Goal: Information Seeking & Learning: Learn about a topic

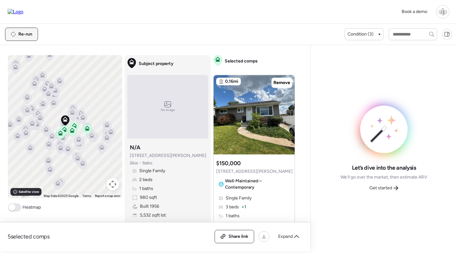
click at [23, 38] on div "Re-run" at bounding box center [21, 34] width 32 height 13
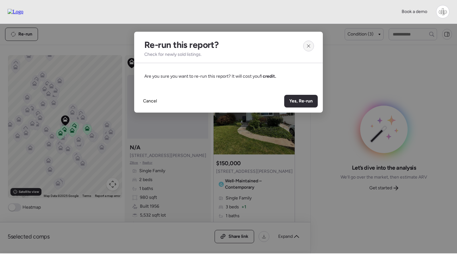
click at [308, 44] on icon at bounding box center [308, 45] width 5 height 5
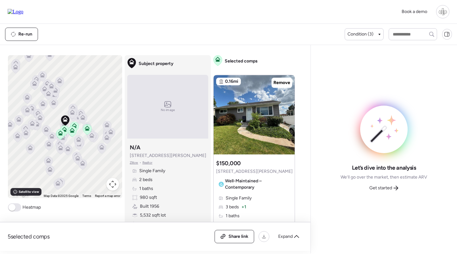
click at [437, 12] on div at bounding box center [442, 11] width 13 height 13
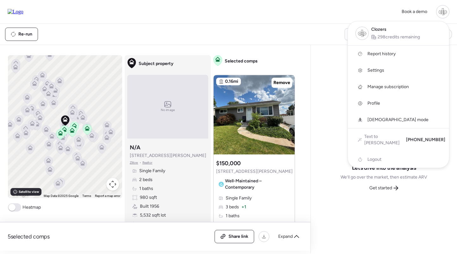
click at [388, 55] on span "Report history" at bounding box center [381, 54] width 28 height 6
click at [159, 28] on div at bounding box center [228, 109] width 457 height 254
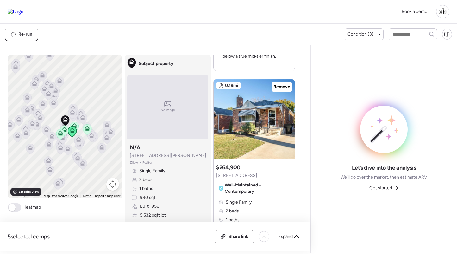
scroll to position [1168, 0]
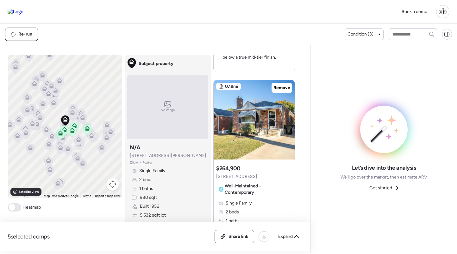
click at [447, 10] on div at bounding box center [442, 11] width 13 height 13
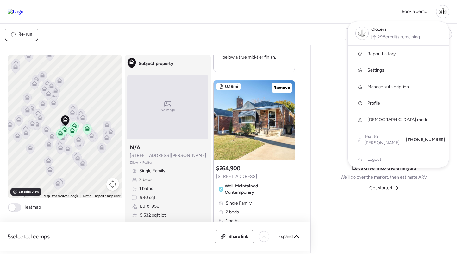
click at [370, 55] on span "Report history" at bounding box center [381, 54] width 28 height 6
click at [249, 24] on div at bounding box center [228, 109] width 457 height 254
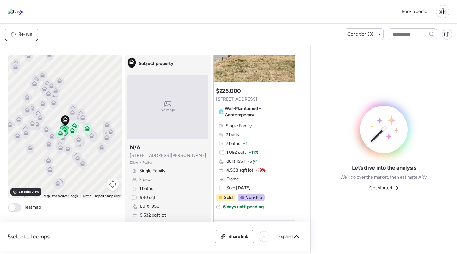
scroll to position [849, 0]
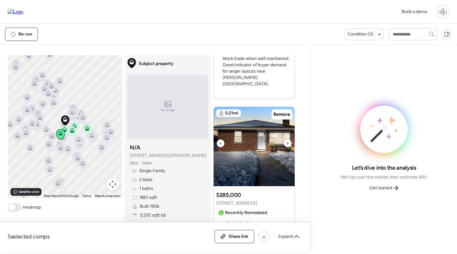
click at [254, 131] on img at bounding box center [254, 146] width 81 height 79
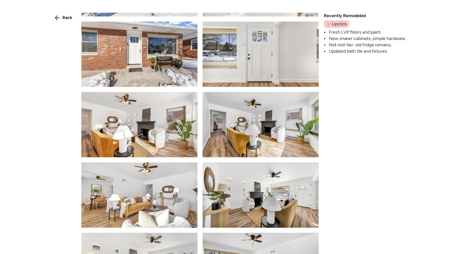
scroll to position [183, 0]
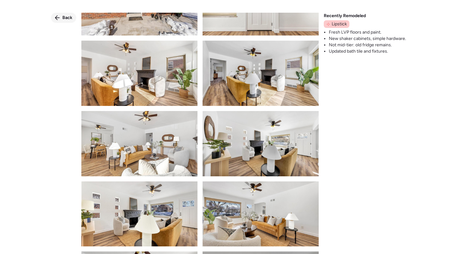
click at [70, 17] on span "Back" at bounding box center [67, 18] width 10 height 6
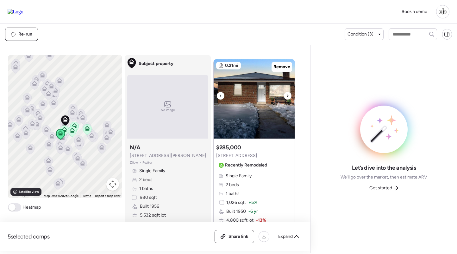
click at [250, 70] on img at bounding box center [254, 98] width 81 height 79
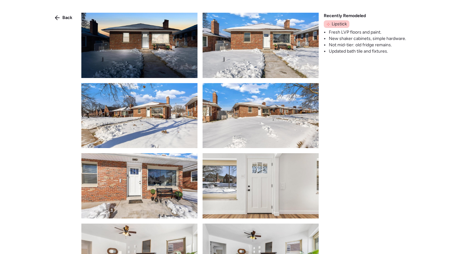
click at [147, 52] on img at bounding box center [139, 45] width 116 height 65
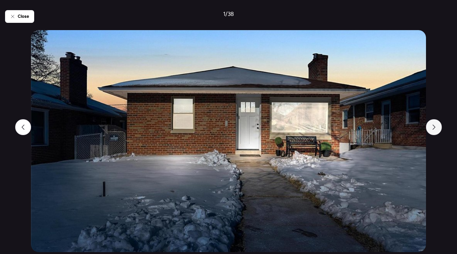
click at [440, 125] on div at bounding box center [434, 127] width 16 height 16
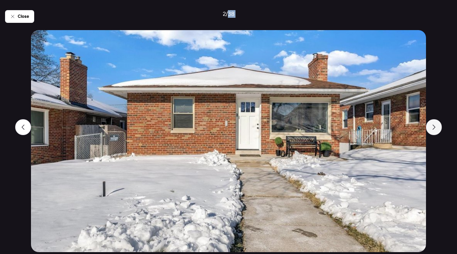
click at [440, 125] on div at bounding box center [434, 127] width 16 height 16
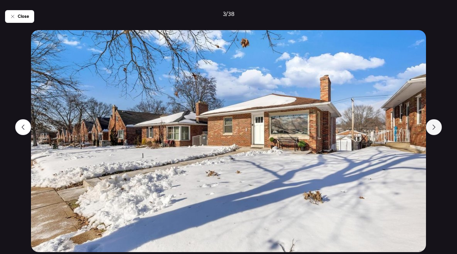
click at [440, 125] on div at bounding box center [434, 127] width 16 height 16
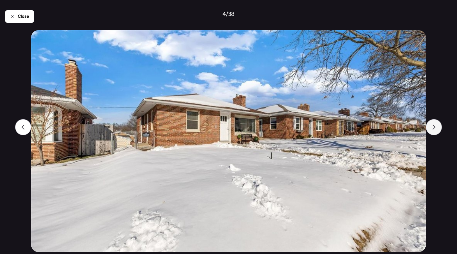
click at [440, 125] on div at bounding box center [434, 127] width 16 height 16
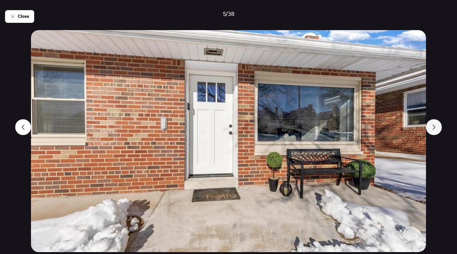
click at [440, 125] on div at bounding box center [434, 127] width 16 height 16
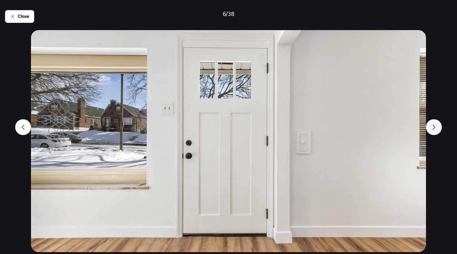
click at [440, 125] on div at bounding box center [434, 127] width 16 height 16
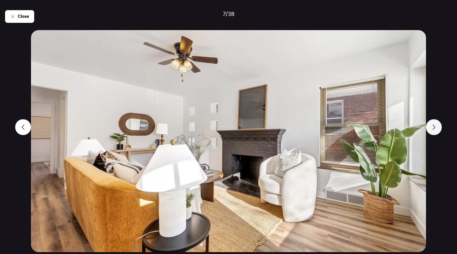
click at [440, 125] on div at bounding box center [434, 127] width 16 height 16
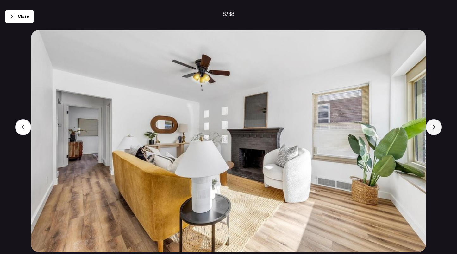
click at [440, 125] on div at bounding box center [434, 127] width 16 height 16
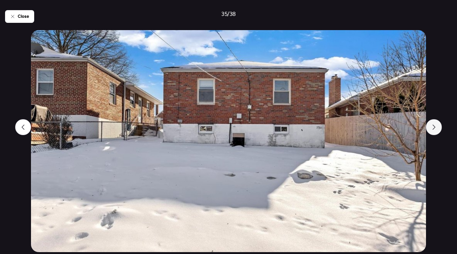
click at [434, 129] on div at bounding box center [434, 127] width 16 height 16
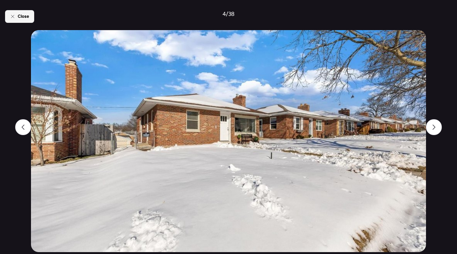
click at [20, 20] on div "Close" at bounding box center [19, 16] width 29 height 13
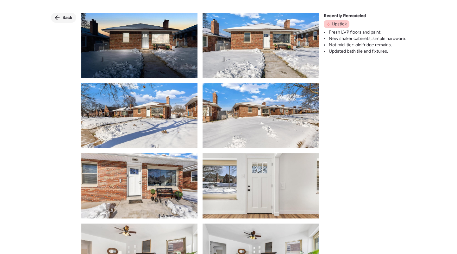
click at [68, 16] on span "Back" at bounding box center [67, 18] width 10 height 6
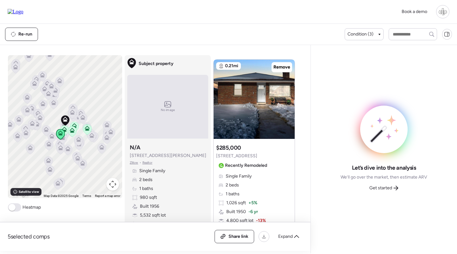
click at [242, 160] on div "Suggested comp $285,000 5655 Potomac St Recently Remodeled Single Family 2 beds…" at bounding box center [254, 204] width 81 height 127
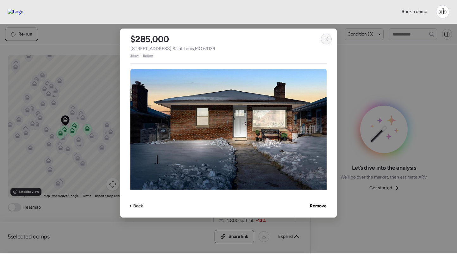
click at [331, 38] on div at bounding box center [326, 39] width 11 height 11
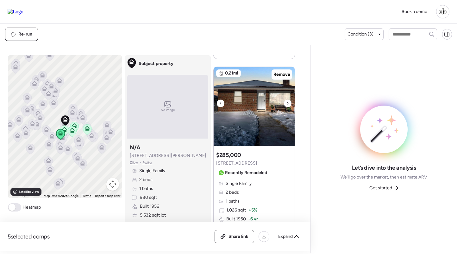
scroll to position [888, 0]
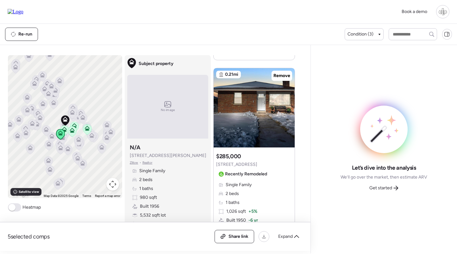
click at [256, 181] on div "Single Family 2 beds 1 baths 1,026 sqft + 5% Built 1950 -6 yr 4,800 sqft lot -1…" at bounding box center [254, 215] width 76 height 68
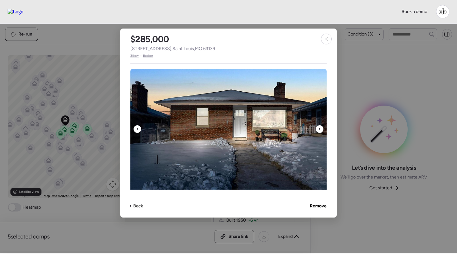
scroll to position [188, 0]
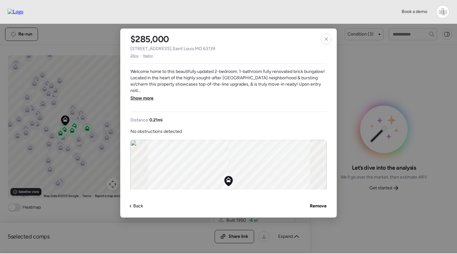
click at [142, 95] on span "Show more" at bounding box center [141, 98] width 23 height 6
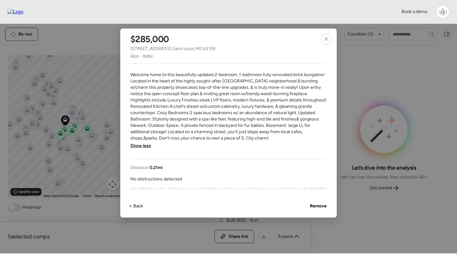
scroll to position [185, 0]
click at [217, 111] on span "Welcome home to this beautifully updated 2-bedroom, 1-bathroom fully renovated …" at bounding box center [228, 107] width 196 height 70
click at [323, 39] on div at bounding box center [326, 39] width 11 height 11
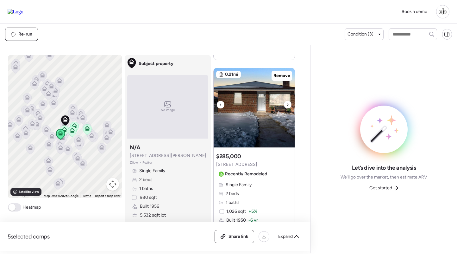
click at [273, 126] on img at bounding box center [254, 107] width 81 height 79
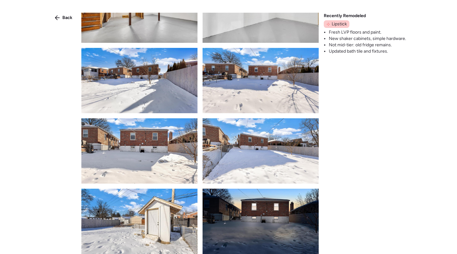
scroll to position [1230, 0]
click at [269, 130] on img at bounding box center [261, 150] width 116 height 65
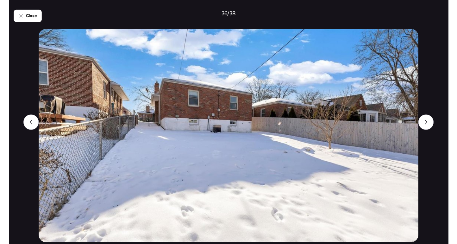
scroll to position [0, 0]
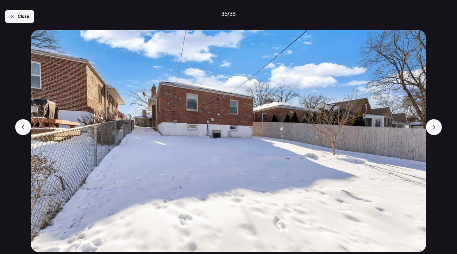
click at [13, 17] on icon at bounding box center [12, 16] width 5 height 5
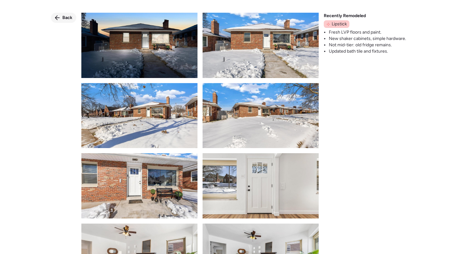
click at [72, 18] on span "Back" at bounding box center [67, 18] width 10 height 6
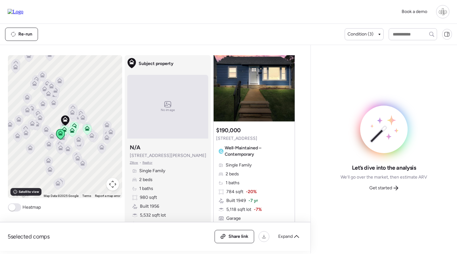
scroll to position [289, 0]
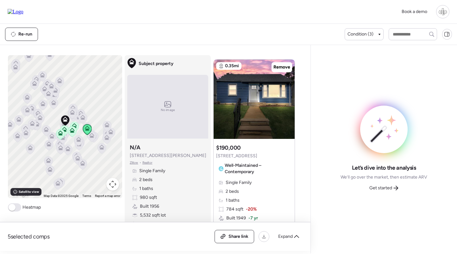
click at [260, 191] on div "Single Family 2 beds 1 baths 784 sqft -20% Built 1949 -7 yr 5,118 sqft lot -7% …" at bounding box center [254, 217] width 76 height 77
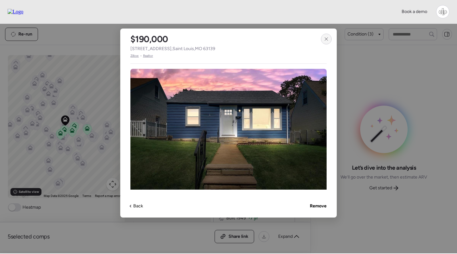
click at [326, 41] on div at bounding box center [326, 39] width 11 height 11
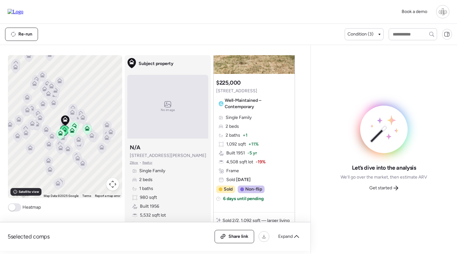
scroll to position [739, 0]
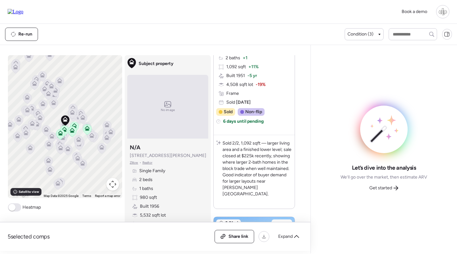
click at [44, 129] on icon at bounding box center [46, 129] width 5 height 5
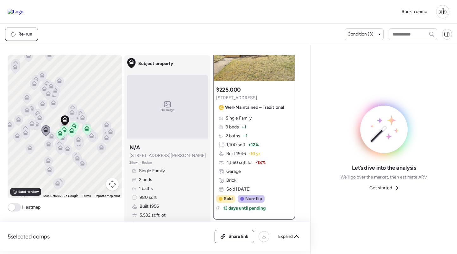
scroll to position [69, 0]
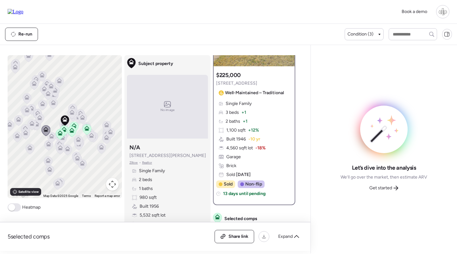
click at [259, 158] on div "Single Family 3 beds + 1 2 baths + 1 1,100 sqft + 12% Built 1946 -10 yr 4,560 s…" at bounding box center [254, 138] width 76 height 77
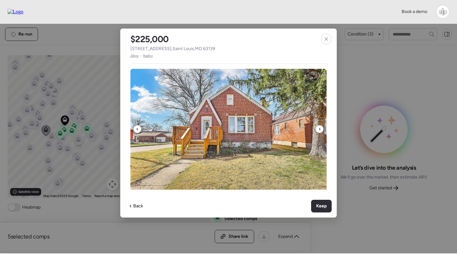
scroll to position [124, 0]
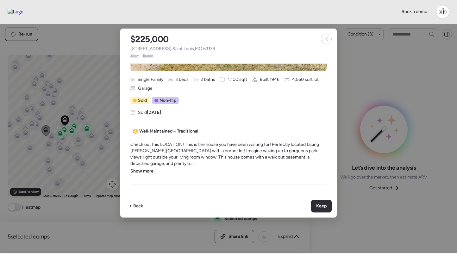
click at [144, 168] on span "Show more" at bounding box center [141, 171] width 23 height 6
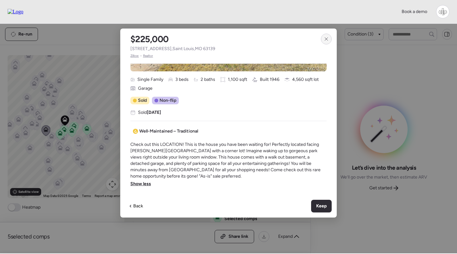
click at [322, 40] on div at bounding box center [326, 39] width 11 height 11
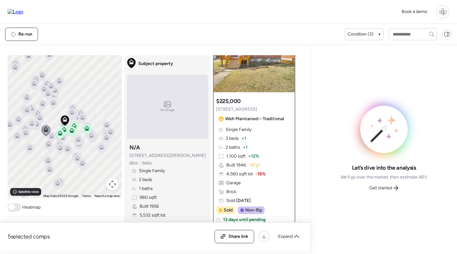
scroll to position [38, 0]
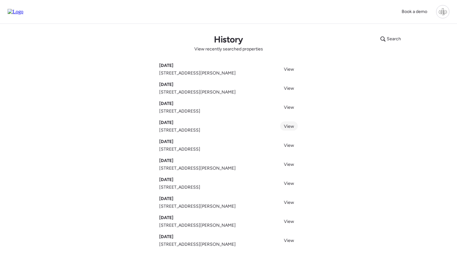
click at [289, 126] on span "View" at bounding box center [289, 125] width 10 height 5
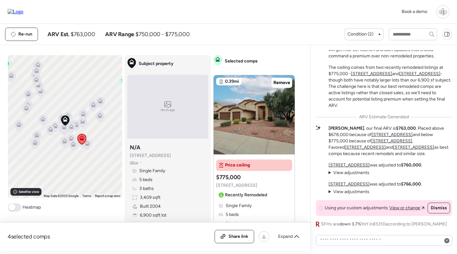
click at [248, 205] on span "Single Family" at bounding box center [239, 205] width 26 height 6
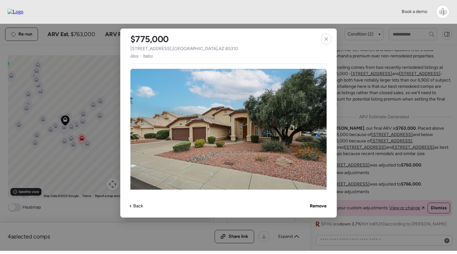
click at [133, 58] on span "Zillow" at bounding box center [134, 55] width 9 height 5
click at [135, 53] on span "Zillow" at bounding box center [134, 55] width 9 height 5
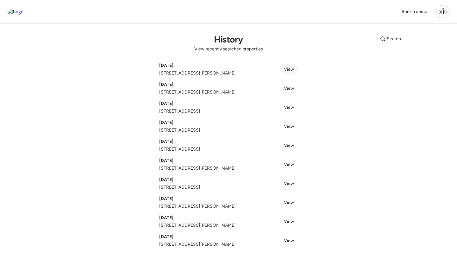
click at [288, 69] on span "View" at bounding box center [289, 68] width 10 height 5
click at [282, 144] on link "View" at bounding box center [289, 144] width 18 height 9
click at [284, 162] on link "View" at bounding box center [289, 163] width 18 height 9
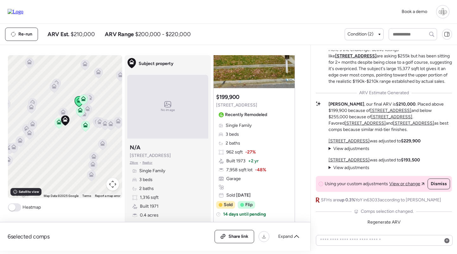
scroll to position [607, 0]
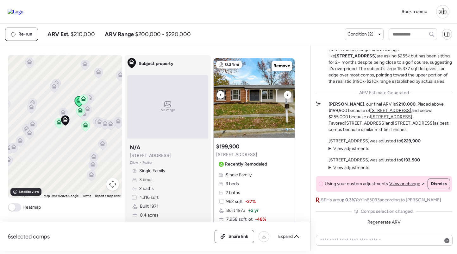
click at [255, 107] on img at bounding box center [254, 97] width 81 height 79
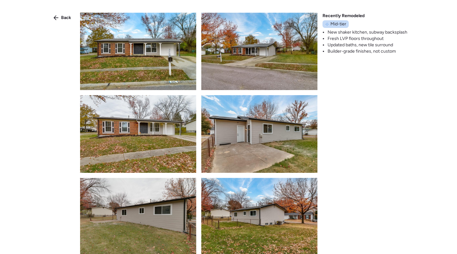
click at [182, 63] on img at bounding box center [138, 51] width 116 height 77
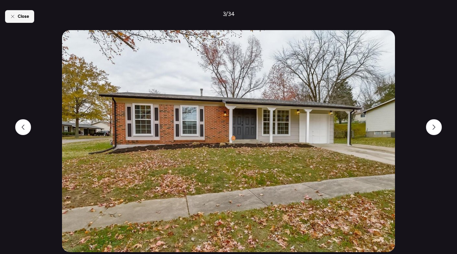
click at [25, 19] on span "Close" at bounding box center [23, 16] width 11 height 6
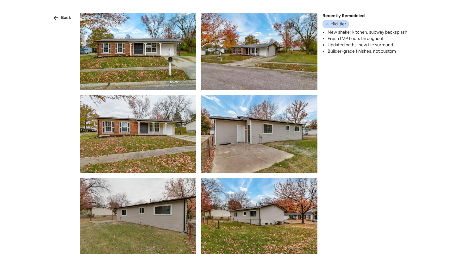
scroll to position [0, 0]
click at [142, 55] on img at bounding box center [138, 51] width 116 height 77
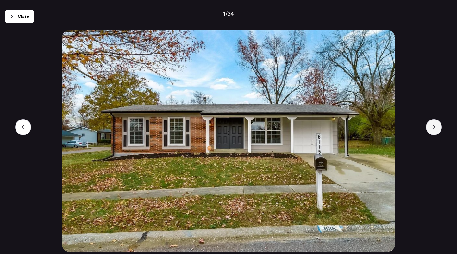
click at [436, 127] on icon at bounding box center [433, 126] width 5 height 5
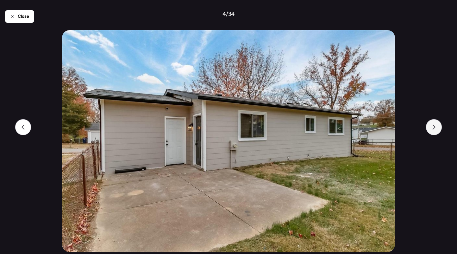
click at [431, 127] on div at bounding box center [434, 127] width 16 height 16
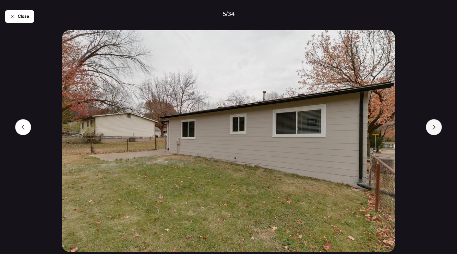
click at [431, 127] on div at bounding box center [434, 127] width 16 height 16
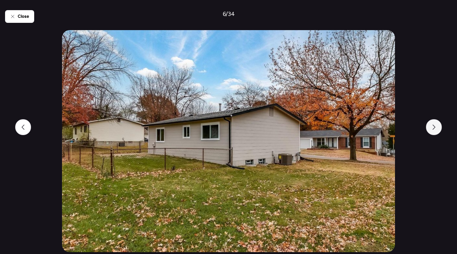
click at [431, 127] on div at bounding box center [434, 127] width 16 height 16
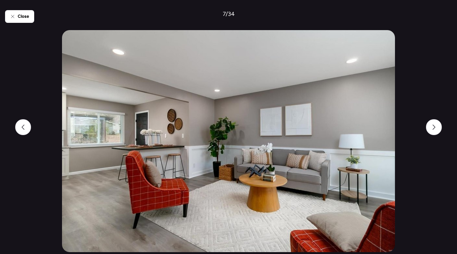
click at [31, 131] on div "Close 7 / 34" at bounding box center [228, 127] width 447 height 254
click at [24, 122] on div at bounding box center [23, 127] width 16 height 16
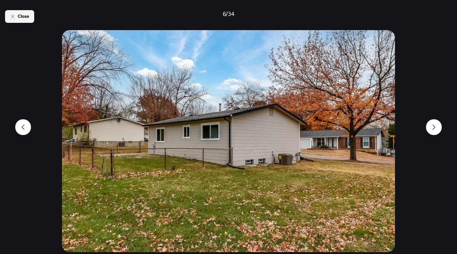
click at [24, 17] on span "Close" at bounding box center [23, 16] width 11 height 6
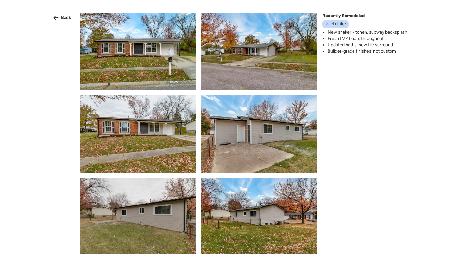
drag, startPoint x: 63, startPoint y: 17, endPoint x: 120, endPoint y: 32, distance: 59.1
click at [63, 17] on span "Back" at bounding box center [66, 18] width 10 height 6
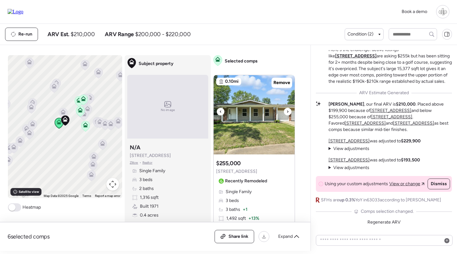
click at [269, 121] on img at bounding box center [254, 114] width 81 height 79
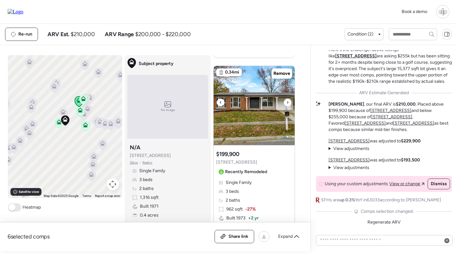
scroll to position [614, 0]
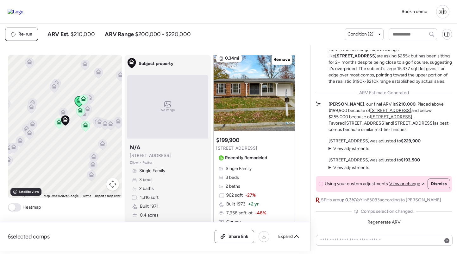
click at [257, 158] on span "Recently Remodeled" at bounding box center [246, 157] width 42 height 6
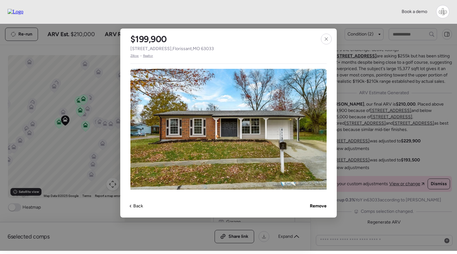
drag, startPoint x: 171, startPoint y: 48, endPoint x: 199, endPoint y: 48, distance: 28.2
click at [199, 48] on span "6115 Red Wagon Ct , Florissant , MO 63033" at bounding box center [172, 49] width 84 height 6
copy span "Florissant , MO"
click at [327, 41] on icon at bounding box center [326, 38] width 5 height 5
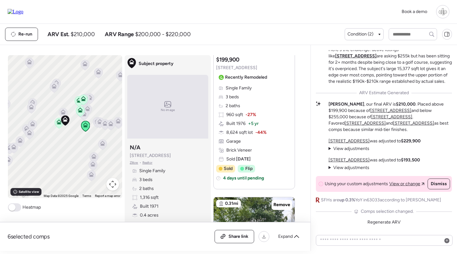
scroll to position [954, 0]
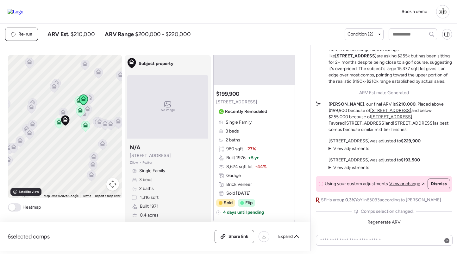
click at [256, 146] on div "Single Family 3 beds 2 baths 960 sqft -27% Built 1976 + 5 yr 8,624 sqft lot -44…" at bounding box center [254, 157] width 76 height 77
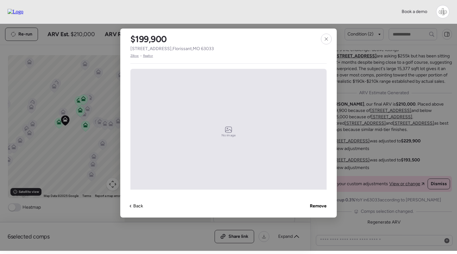
click at [134, 58] on span "Zillow" at bounding box center [134, 55] width 9 height 5
click at [152, 57] on span "Realtor" at bounding box center [148, 55] width 10 height 5
click at [330, 37] on div at bounding box center [326, 39] width 11 height 11
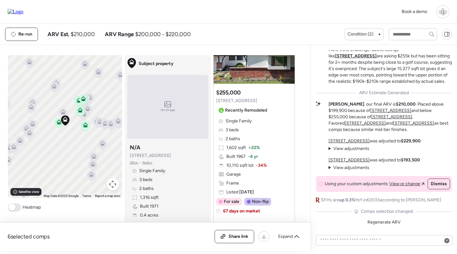
scroll to position [1466, 0]
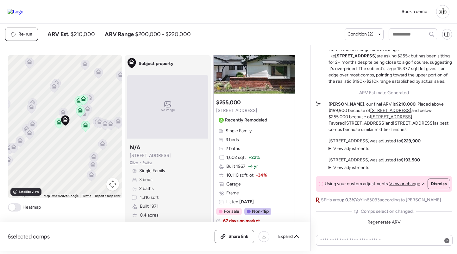
click at [254, 135] on div "Single Family 3 beds 2 baths 1,602 sqft + 22% Built 1967 -4 yr 10,110 sqft lot …" at bounding box center [254, 166] width 76 height 77
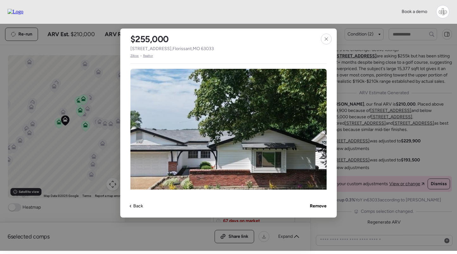
click at [136, 55] on span "Zillow" at bounding box center [134, 55] width 9 height 5
click at [324, 36] on div at bounding box center [326, 39] width 11 height 11
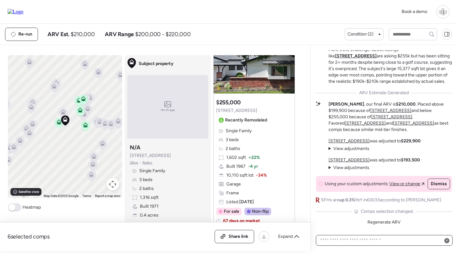
click at [359, 240] on textarea at bounding box center [384, 239] width 131 height 9
type textarea "**********"
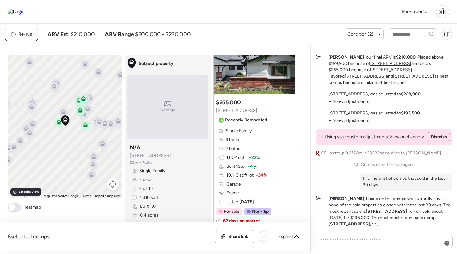
scroll to position [-1, 0]
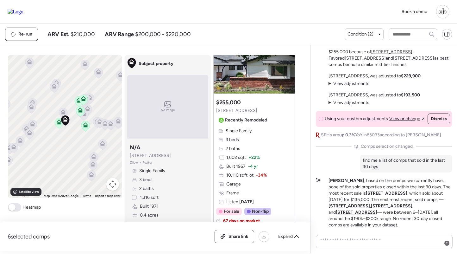
click at [366, 192] on u "[STREET_ADDRESS]" at bounding box center [386, 192] width 41 height 5
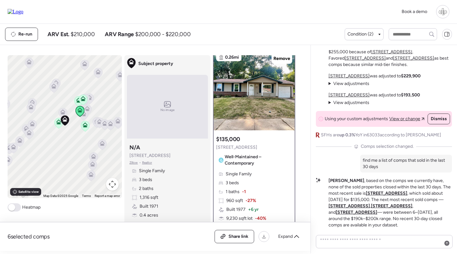
scroll to position [0, 0]
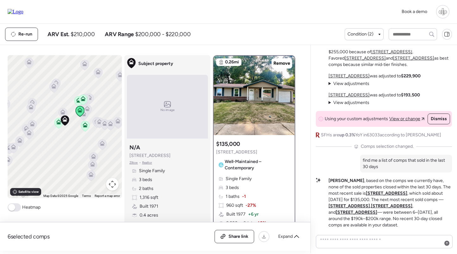
click at [370, 203] on u "6115 Red Wagon Ct" at bounding box center [349, 205] width 41 height 5
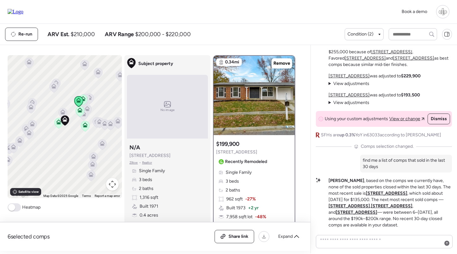
click at [377, 209] on u "11929 Red Barn Ct" at bounding box center [356, 211] width 41 height 5
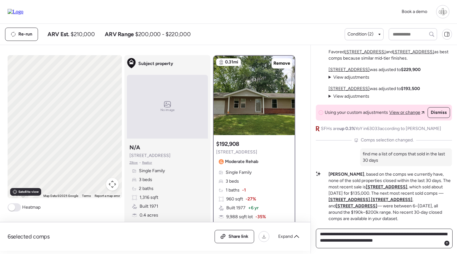
type textarea "**********"
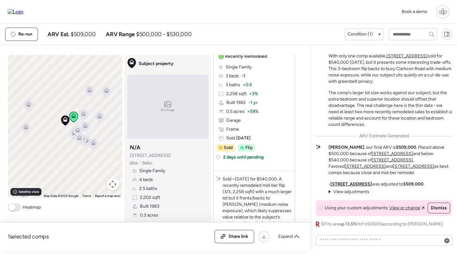
scroll to position [77, 0]
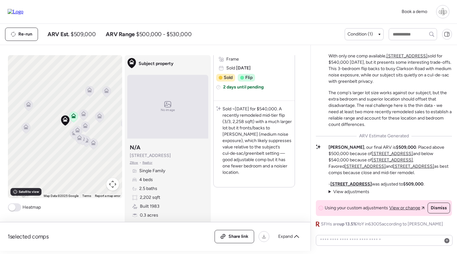
click at [100, 115] on icon at bounding box center [99, 115] width 5 height 5
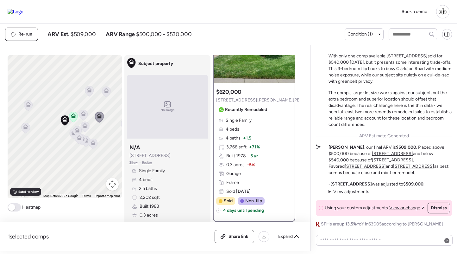
scroll to position [56, 0]
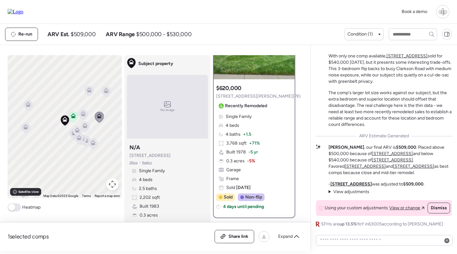
click at [79, 130] on icon at bounding box center [77, 128] width 5 height 3
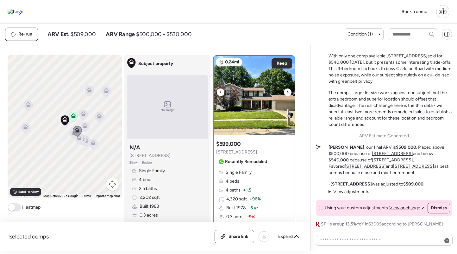
scroll to position [0, 0]
click at [249, 91] on img at bounding box center [254, 95] width 81 height 79
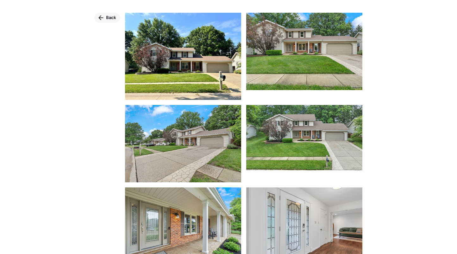
click at [110, 22] on div "Back" at bounding box center [107, 18] width 25 height 10
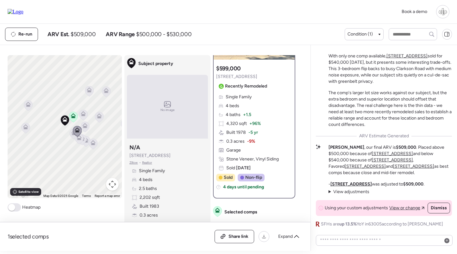
scroll to position [93, 0]
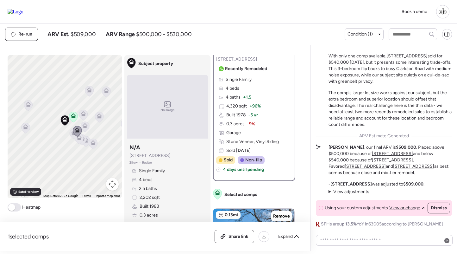
click at [99, 117] on icon at bounding box center [99, 117] width 4 height 2
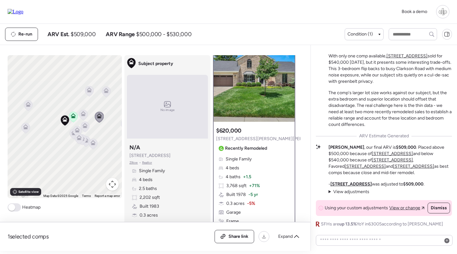
scroll to position [0, 0]
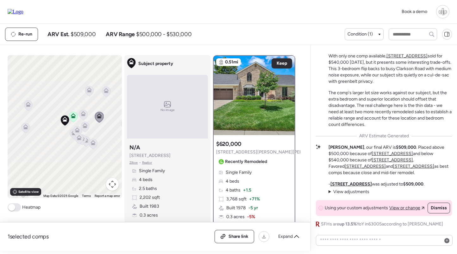
click at [82, 114] on icon at bounding box center [83, 113] width 5 height 5
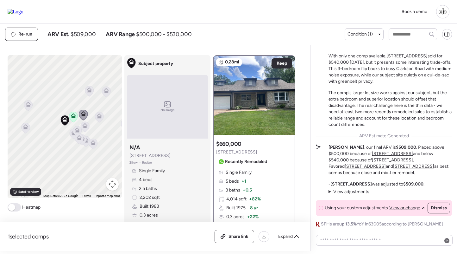
click at [106, 90] on icon at bounding box center [105, 90] width 5 height 5
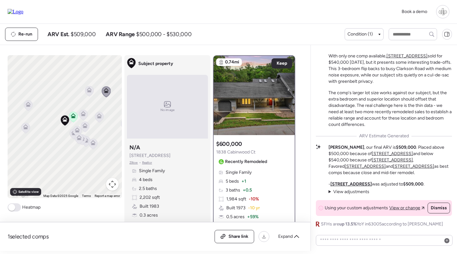
click at [91, 92] on icon at bounding box center [89, 91] width 9 height 10
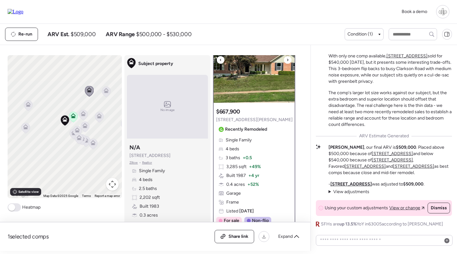
scroll to position [64, 0]
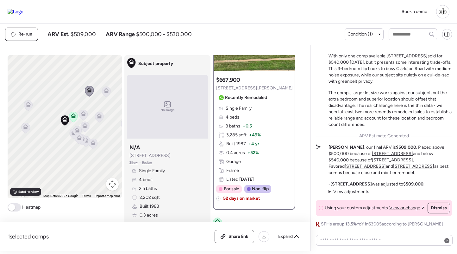
click at [267, 134] on div "Single Family 4 beds 3 baths + 0.5 3,285 sqft + 49% Built 1987 + 4 yr 0.4 acres…" at bounding box center [254, 143] width 76 height 77
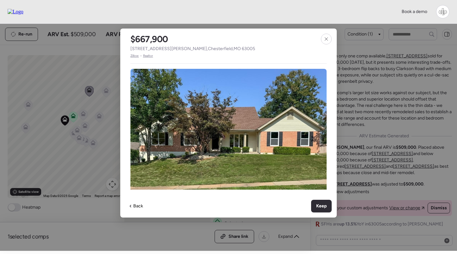
click at [137, 57] on span "Zillow" at bounding box center [134, 55] width 9 height 5
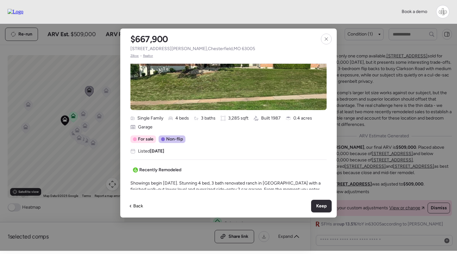
scroll to position [94, 0]
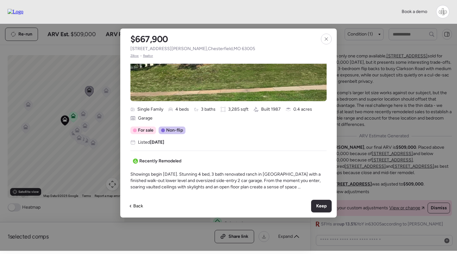
click at [134, 55] on span "Zillow" at bounding box center [134, 55] width 9 height 5
click at [323, 38] on div at bounding box center [326, 39] width 11 height 11
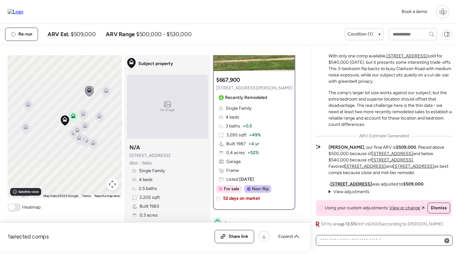
click at [353, 237] on textarea at bounding box center [384, 239] width 131 height 9
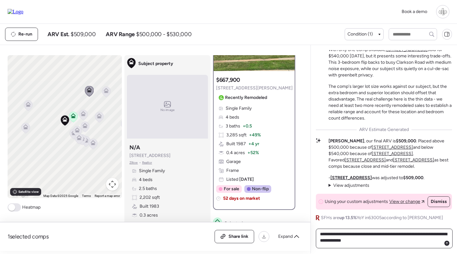
type textarea "**********"
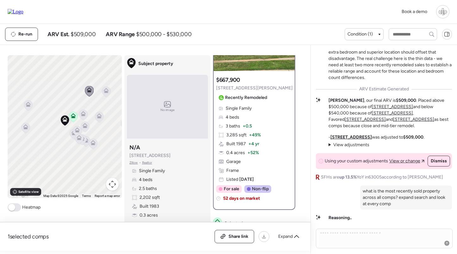
click at [271, 137] on div "Single Family 4 beds 3 baths + 0.5 3,285 sqft + 49% Built 1987 + 4 yr 0.4 acres…" at bounding box center [254, 143] width 76 height 77
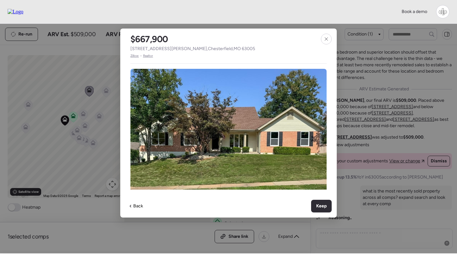
click at [136, 54] on span "Zillow" at bounding box center [134, 55] width 9 height 5
click at [328, 38] on icon at bounding box center [326, 38] width 5 height 5
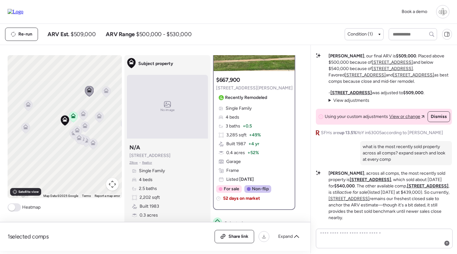
click at [428, 186] on u "15740 Tambour Ct" at bounding box center [427, 185] width 41 height 5
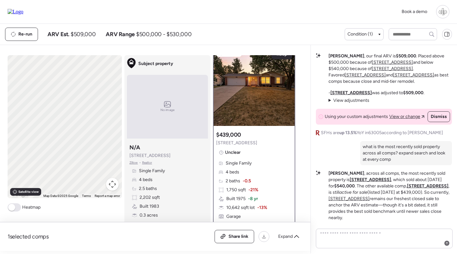
scroll to position [0, 0]
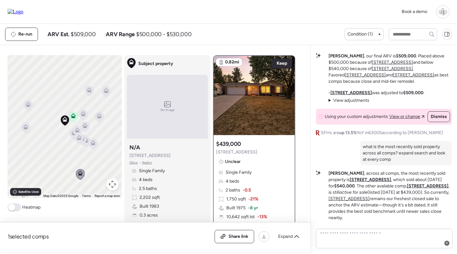
click at [359, 179] on u "16205 Windfall Ridge Dr" at bounding box center [370, 179] width 41 height 5
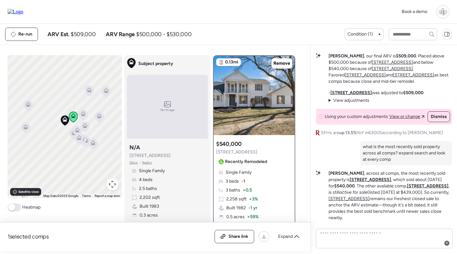
click at [84, 112] on icon at bounding box center [83, 113] width 5 height 5
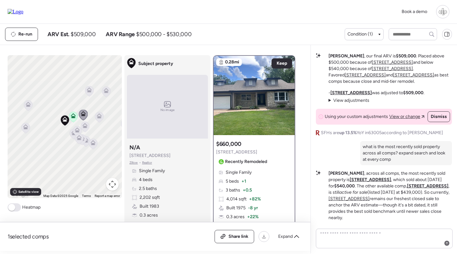
click at [102, 116] on icon at bounding box center [99, 117] width 9 height 10
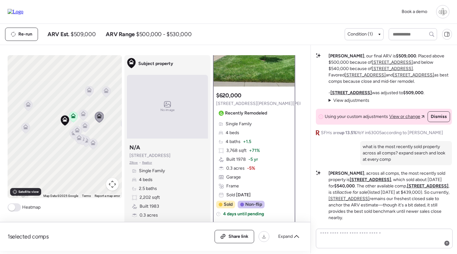
scroll to position [66, 0]
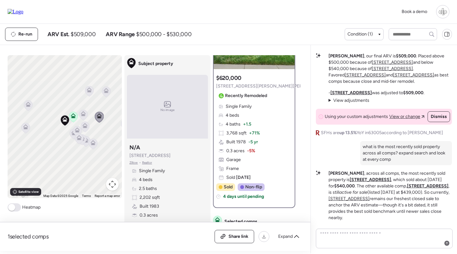
click at [85, 124] on icon at bounding box center [84, 124] width 5 height 3
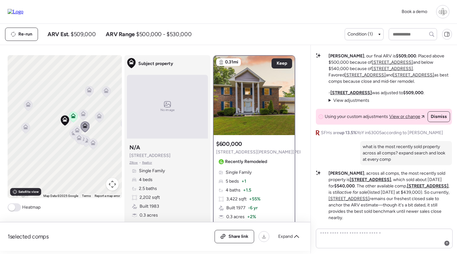
scroll to position [54, 0]
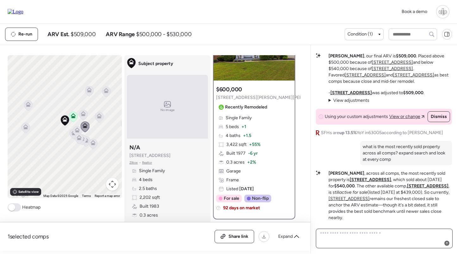
click at [356, 234] on textarea at bounding box center [384, 238] width 131 height 18
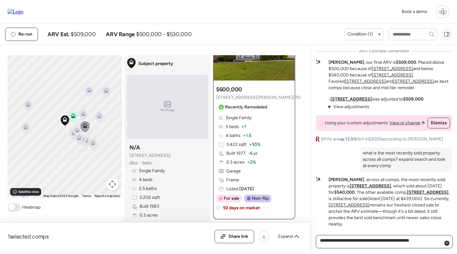
type textarea "**********"
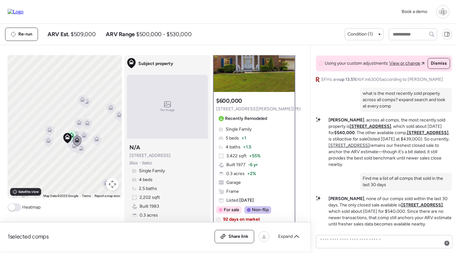
scroll to position [44, 0]
click at [247, 144] on span "+ 1.5" at bounding box center [247, 146] width 8 height 6
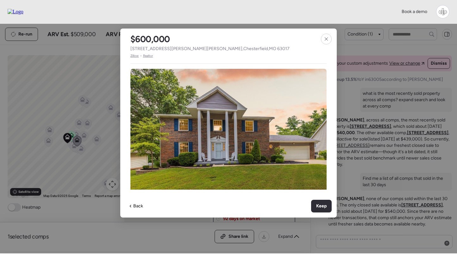
click at [134, 58] on span "Zillow" at bounding box center [134, 55] width 9 height 5
click at [134, 56] on span "Zillow" at bounding box center [134, 55] width 9 height 5
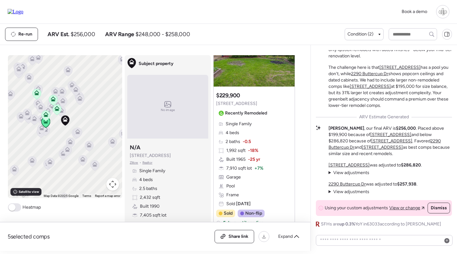
scroll to position [34, 0]
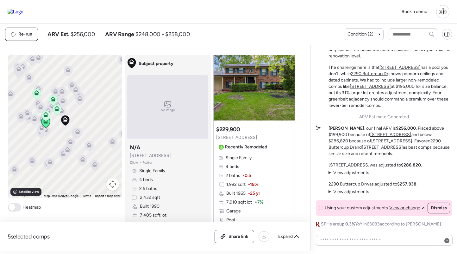
click at [251, 109] on img at bounding box center [254, 80] width 81 height 79
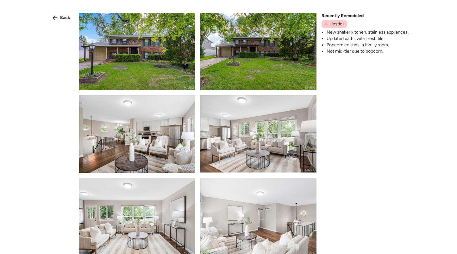
click at [173, 55] on img at bounding box center [137, 51] width 116 height 77
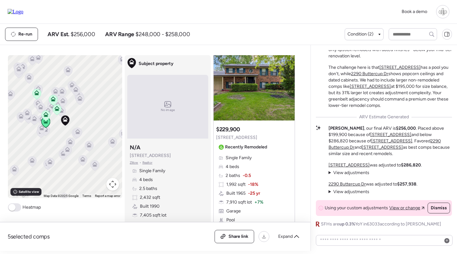
click at [237, 154] on div "Suggested comp $229,900 [STREET_ADDRESS] Recently Remodeled Single Family 4 bed…" at bounding box center [254, 195] width 81 height 144
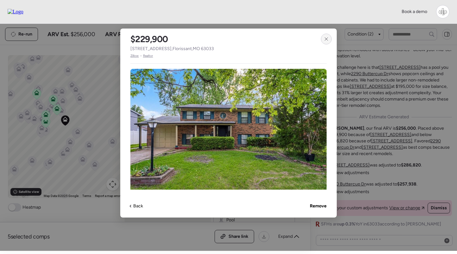
click at [327, 40] on icon at bounding box center [326, 38] width 5 height 5
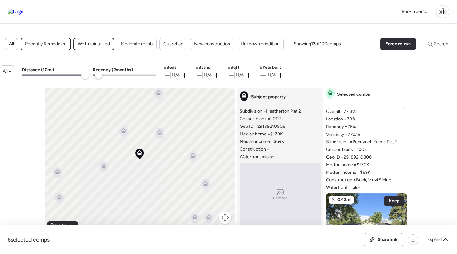
drag, startPoint x: 153, startPoint y: 76, endPoint x: 98, endPoint y: 76, distance: 55.1
click at [98, 76] on span at bounding box center [99, 75] width 8 height 8
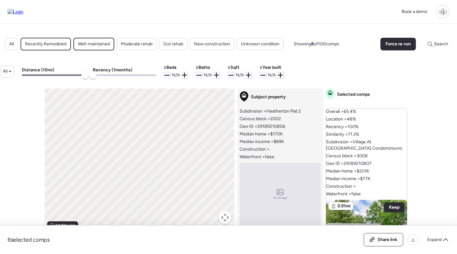
type input "*"
click at [95, 76] on span at bounding box center [93, 75] width 8 height 8
click at [126, 131] on icon at bounding box center [123, 130] width 5 height 5
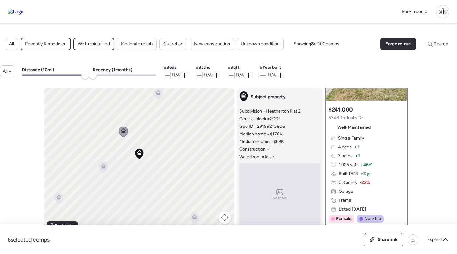
scroll to position [154, 0]
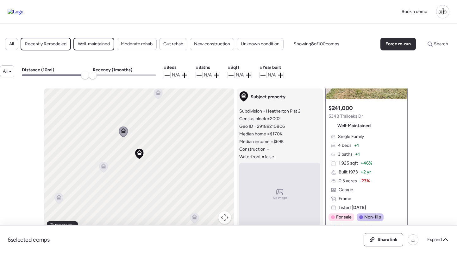
click at [103, 168] on icon at bounding box center [103, 167] width 4 height 2
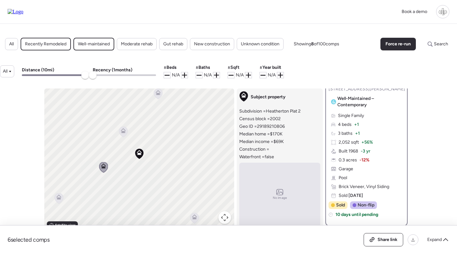
scroll to position [166, 0]
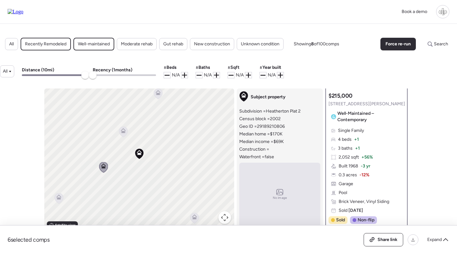
click at [351, 142] on span "4 beds" at bounding box center [345, 139] width 14 height 6
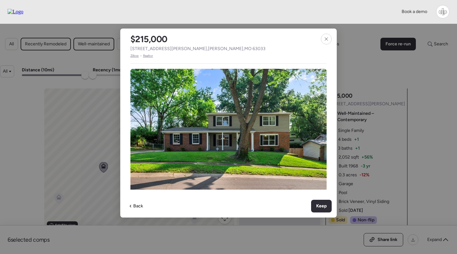
click at [332, 38] on div "$215,000 [STREET_ADDRESS][PERSON_NAME][PERSON_NAME] • Realtor Single Family 4 b…" at bounding box center [228, 122] width 216 height 189
